Goal: Task Accomplishment & Management: Complete application form

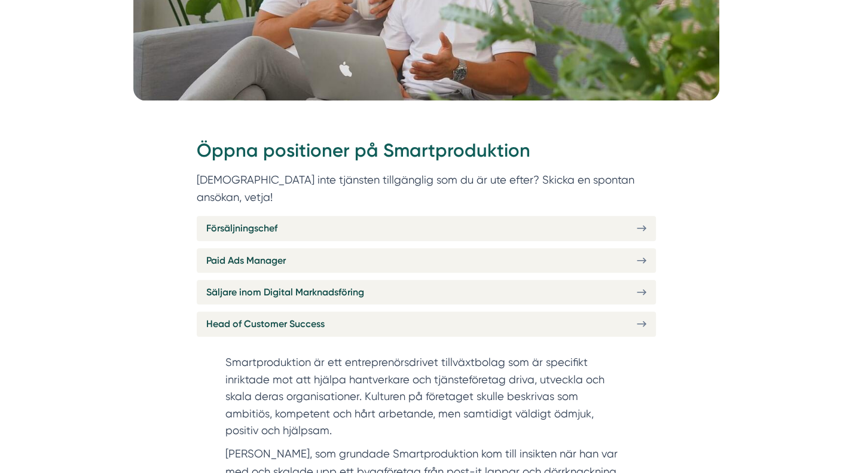
scroll to position [355, 0]
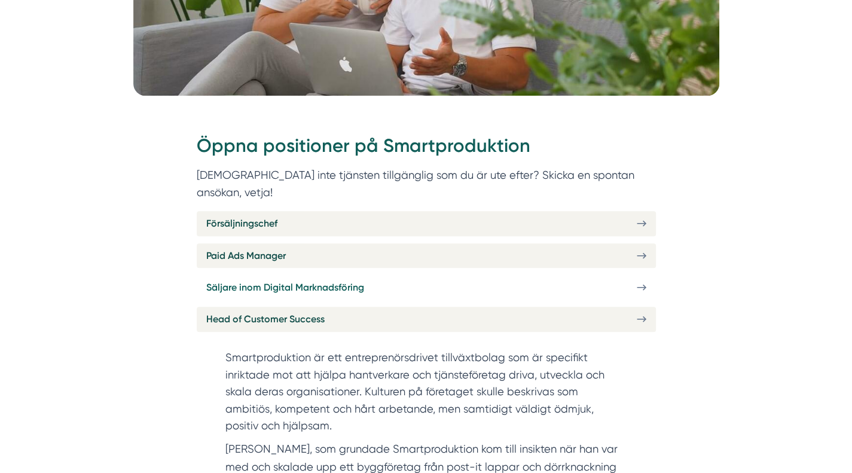
click at [306, 280] on span "Säljare inom Digital Marknadsföring" at bounding box center [285, 287] width 158 height 15
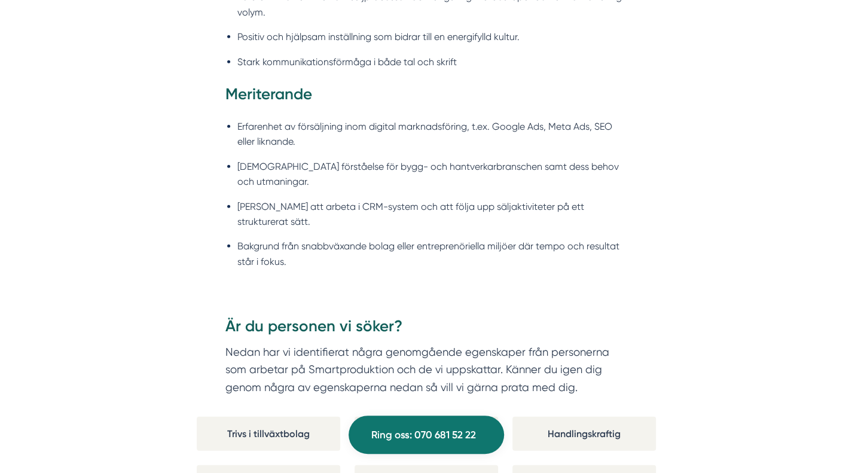
scroll to position [1655, 0]
